Goal: Transaction & Acquisition: Purchase product/service

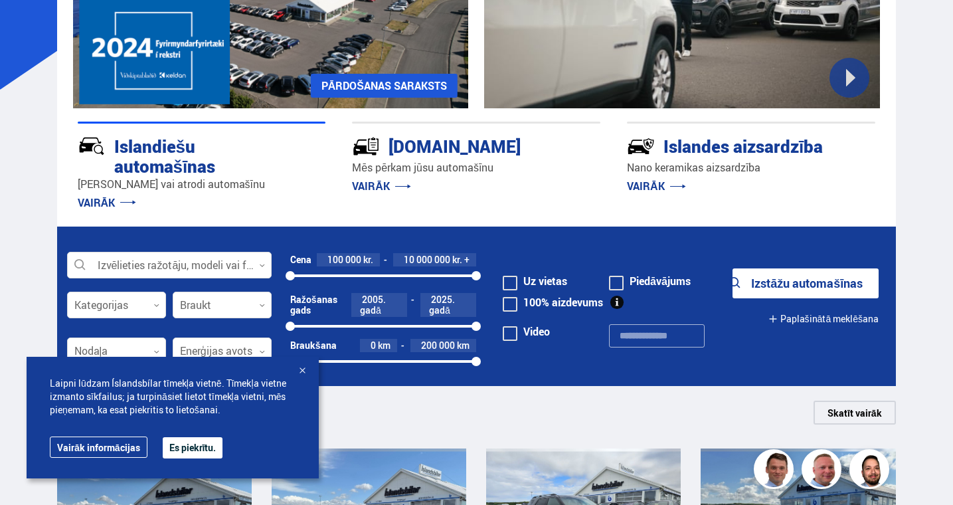
scroll to position [213, 0]
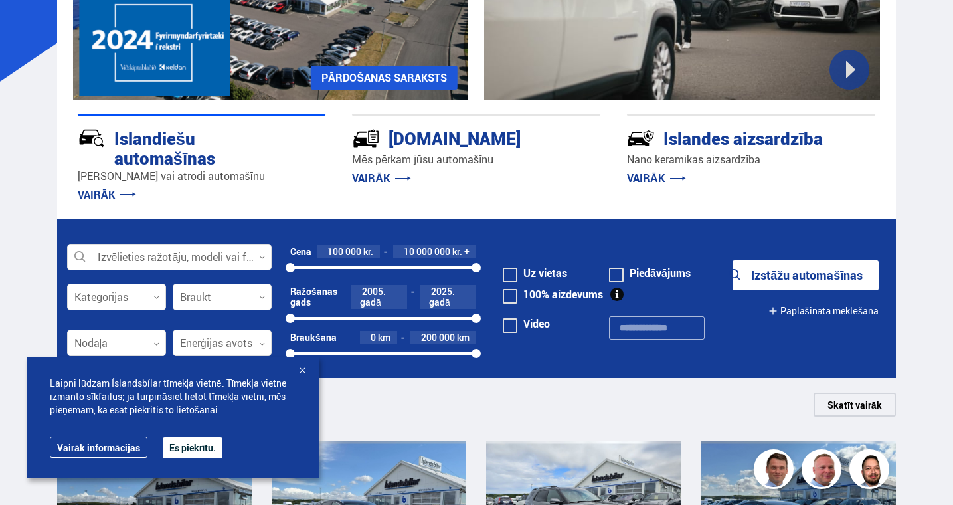
click at [209, 451] on font "Es piekrītu." at bounding box center [192, 447] width 47 height 13
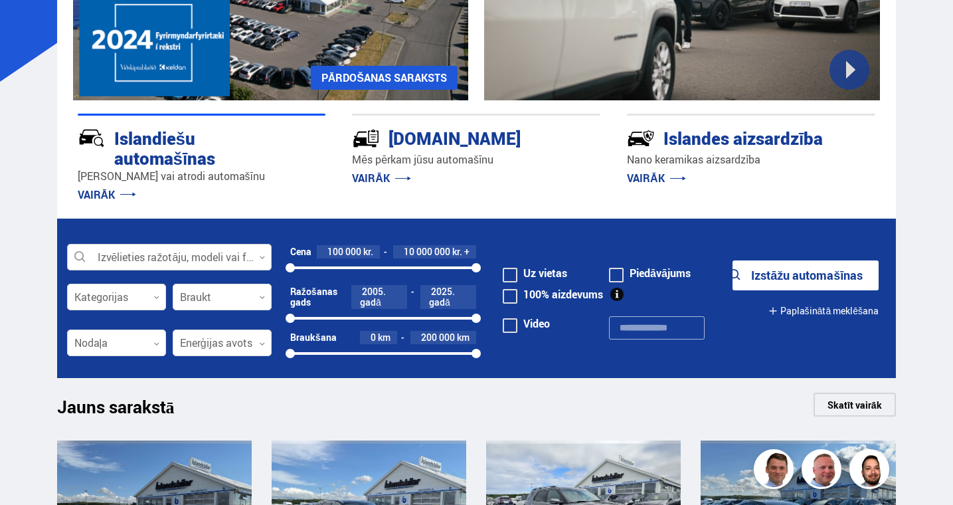
click at [216, 250] on div at bounding box center [169, 257] width 205 height 27
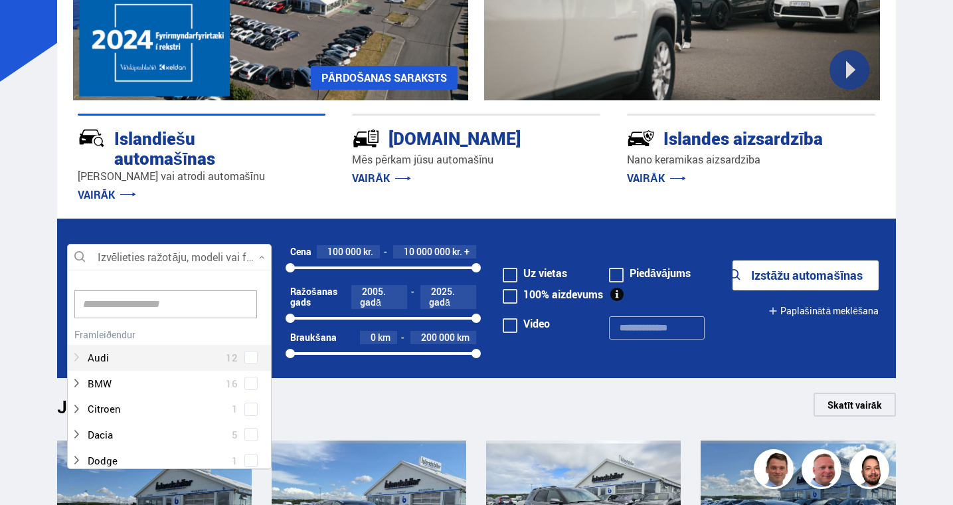
scroll to position [198, 200]
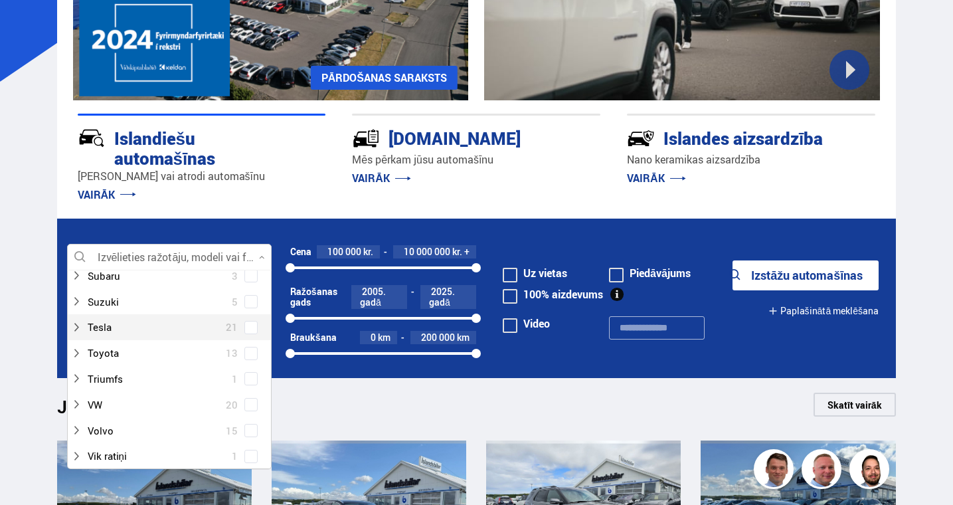
click at [248, 329] on span at bounding box center [250, 327] width 5 height 5
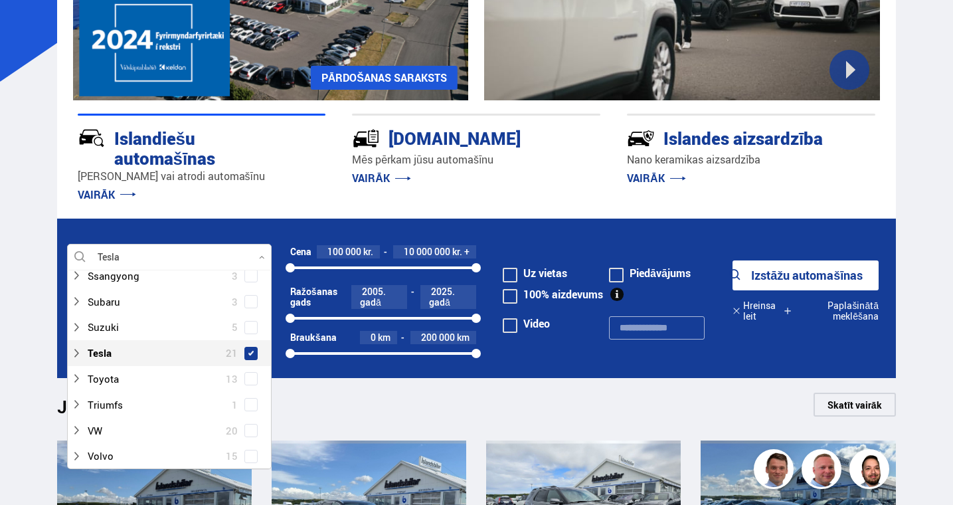
scroll to position [854, 0]
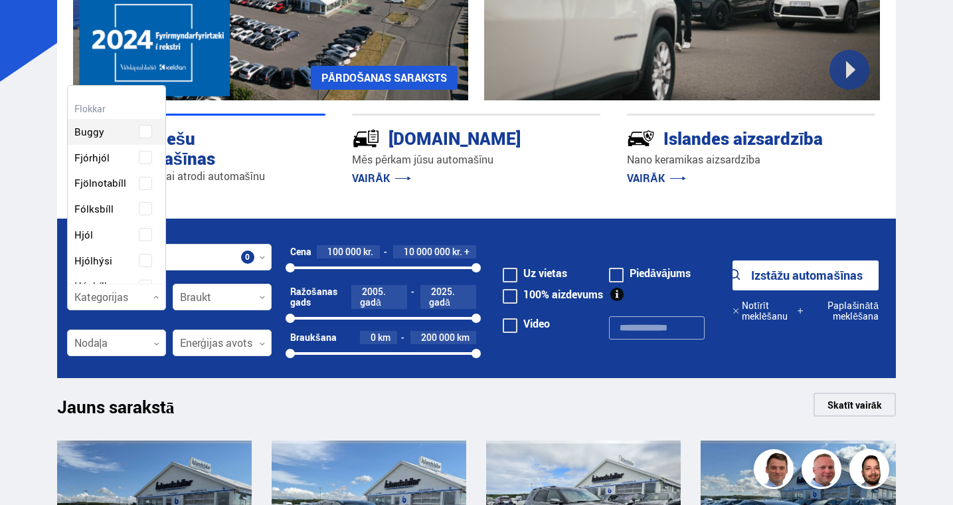
click at [148, 298] on div at bounding box center [116, 297] width 99 height 27
click at [252, 289] on div at bounding box center [222, 297] width 99 height 27
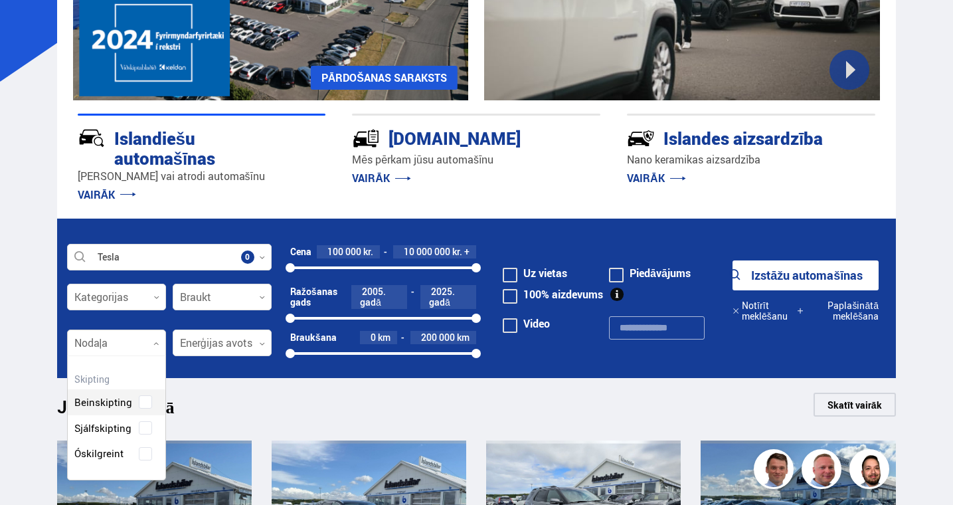
click at [142, 343] on div at bounding box center [116, 343] width 99 height 27
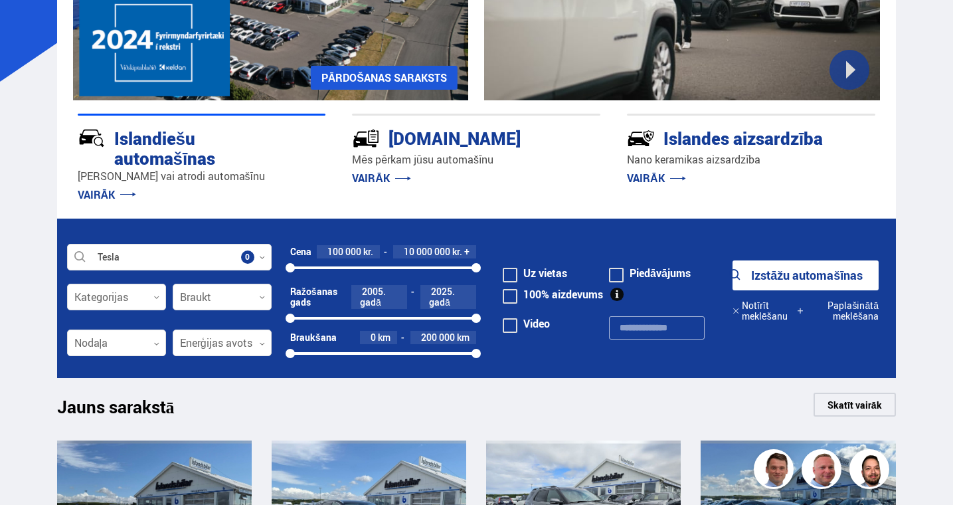
click at [242, 403] on div "Jauns sarakstā Skatīt vairāk" at bounding box center [476, 409] width 839 height 32
click at [832, 281] on font "Izstāžu automašīnas" at bounding box center [807, 275] width 112 height 16
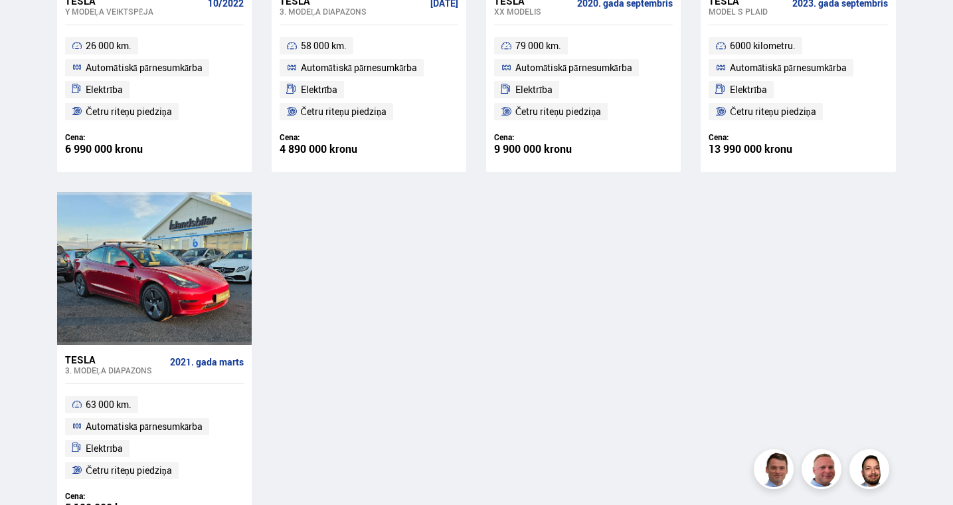
scroll to position [1959, 0]
